Goal: Task Accomplishment & Management: Manage account settings

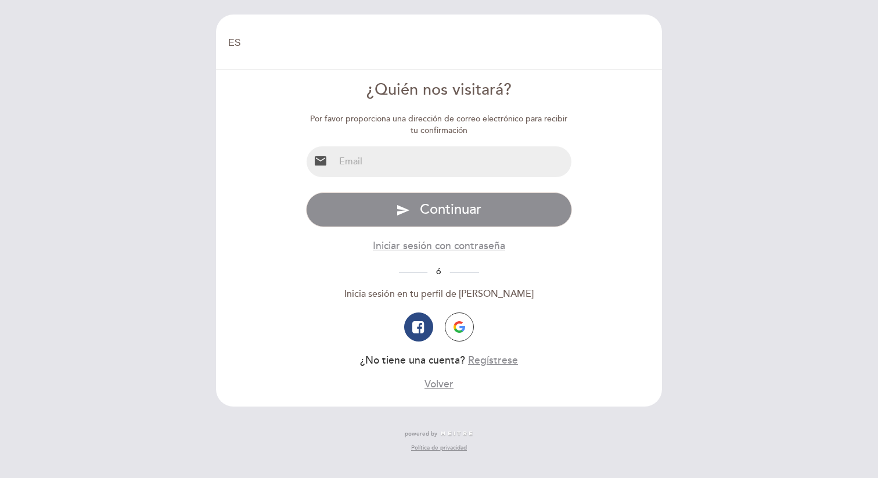
select select "es"
click at [392, 159] on input "email" at bounding box center [452, 161] width 237 height 31
type input "[EMAIL_ADDRESS][DOMAIN_NAME]"
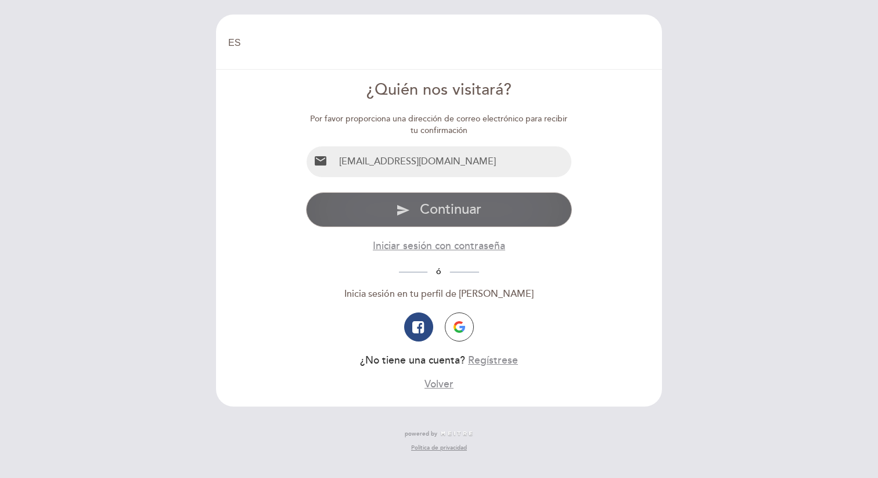
click at [431, 203] on span "Continuar" at bounding box center [451, 209] width 62 height 17
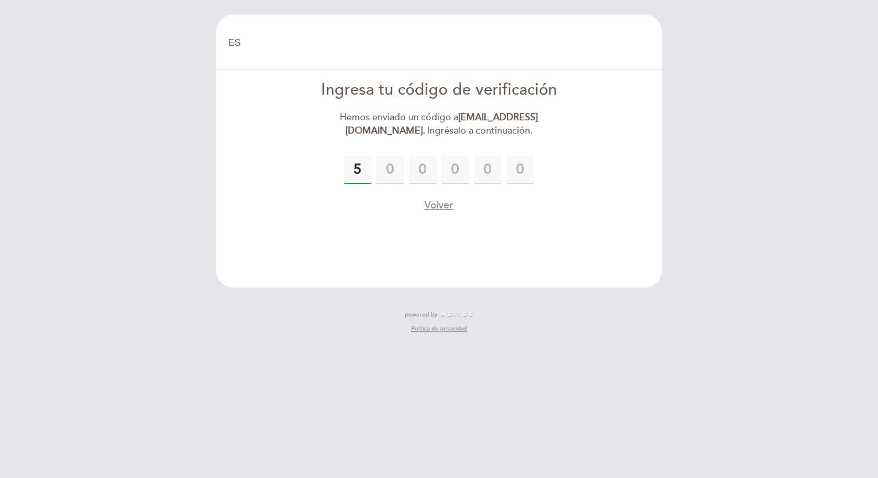
type input "5"
type input "6"
type input "9"
type input "2"
type input "3"
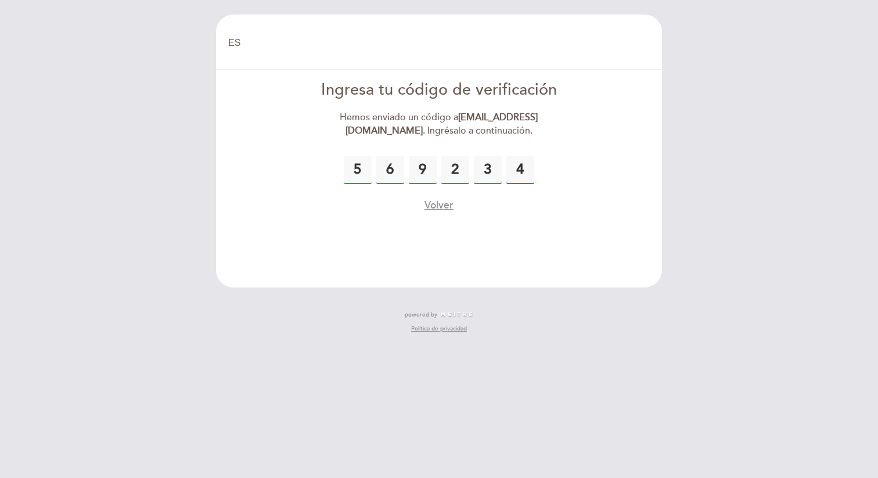
type input "4"
